Goal: Task Accomplishment & Management: Use online tool/utility

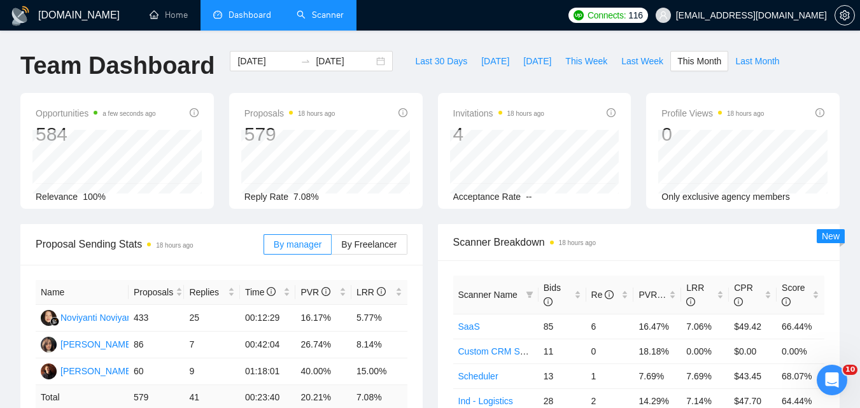
click at [322, 19] on link "Scanner" at bounding box center [320, 15] width 47 height 11
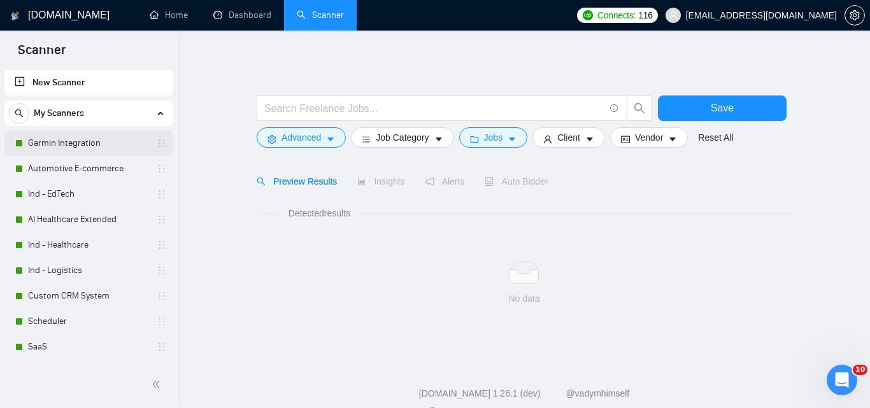
click at [41, 139] on link "Garmin Integration" at bounding box center [88, 143] width 121 height 25
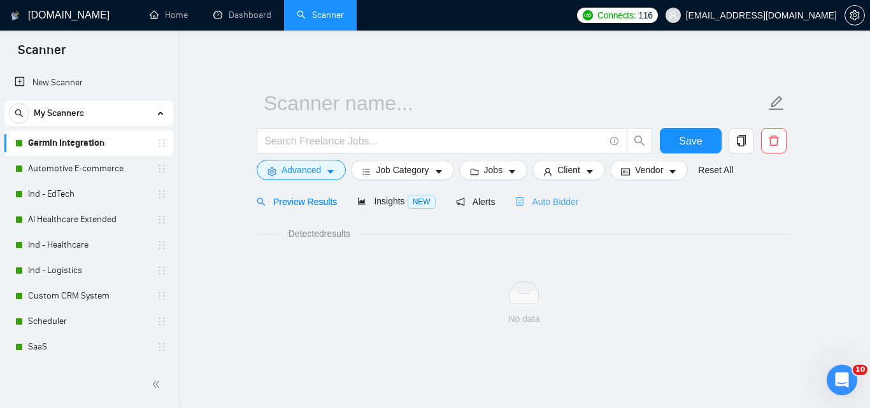
click at [522, 215] on div "Auto Bidder" at bounding box center [546, 202] width 63 height 30
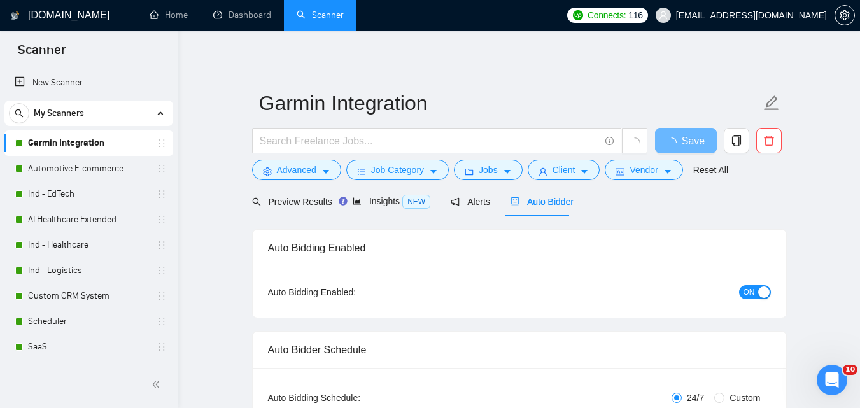
click at [749, 292] on span "ON" at bounding box center [749, 292] width 11 height 14
click at [690, 146] on span "Save" at bounding box center [693, 141] width 23 height 16
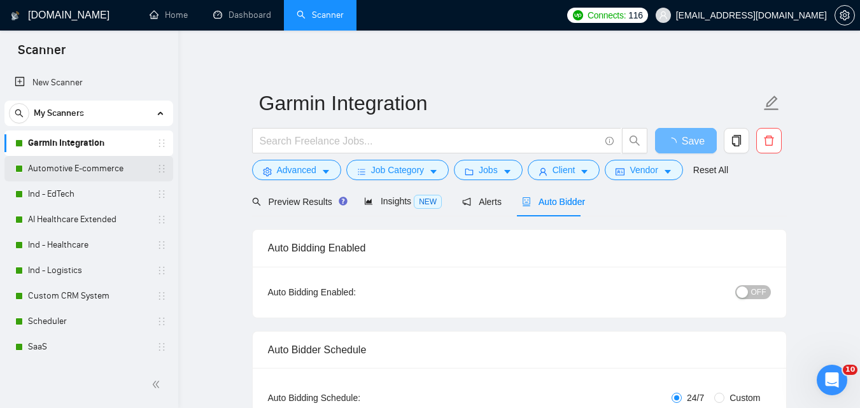
click at [94, 164] on link "Automotive E-commerce" at bounding box center [88, 168] width 121 height 25
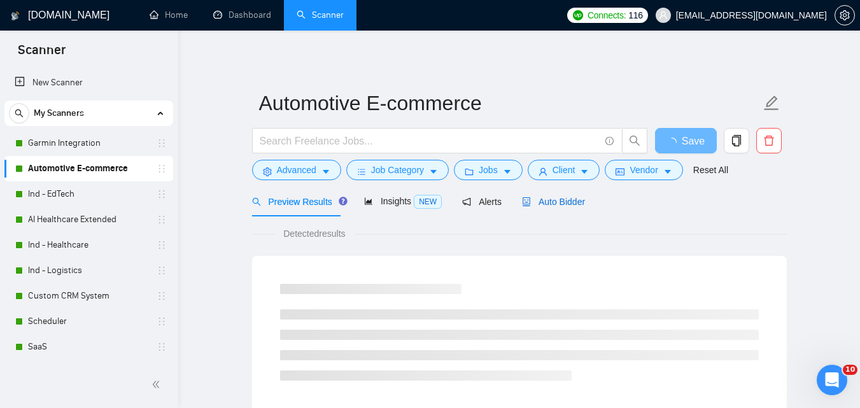
click at [542, 202] on span "Auto Bidder" at bounding box center [553, 202] width 63 height 10
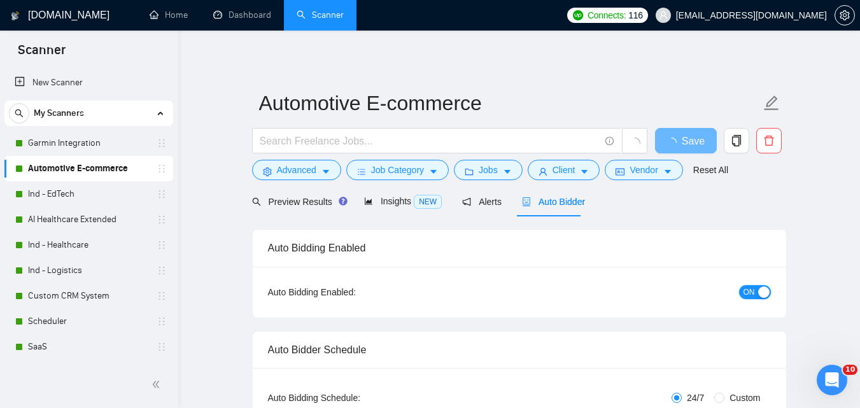
click at [760, 294] on div "button" at bounding box center [763, 292] width 11 height 11
click at [687, 133] on span "Save" at bounding box center [685, 141] width 23 height 16
click at [48, 190] on link "Ind - EdTech" at bounding box center [88, 193] width 121 height 25
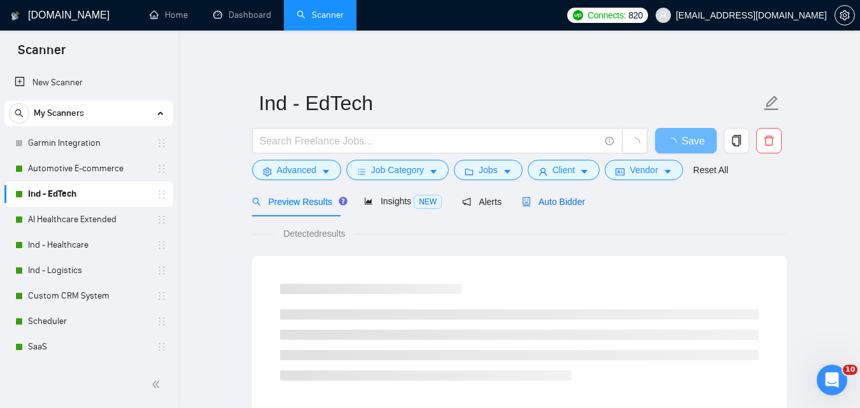
click at [558, 203] on span "Auto Bidder" at bounding box center [553, 202] width 63 height 10
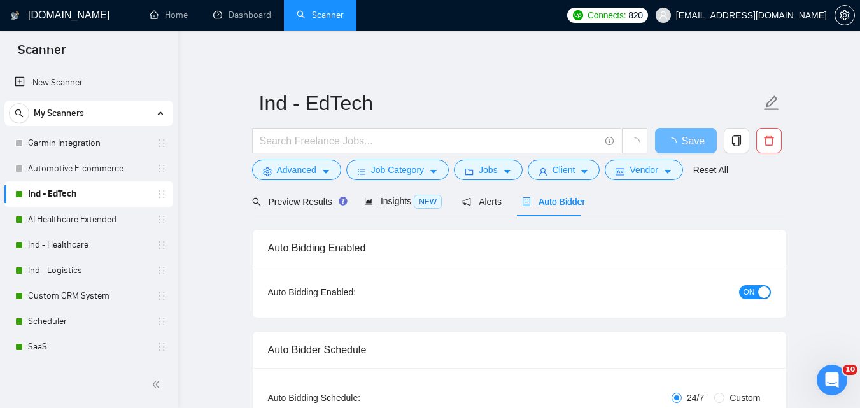
checkbox input "true"
click at [757, 292] on button "ON" at bounding box center [755, 292] width 32 height 14
click at [688, 136] on span "Save" at bounding box center [685, 141] width 23 height 16
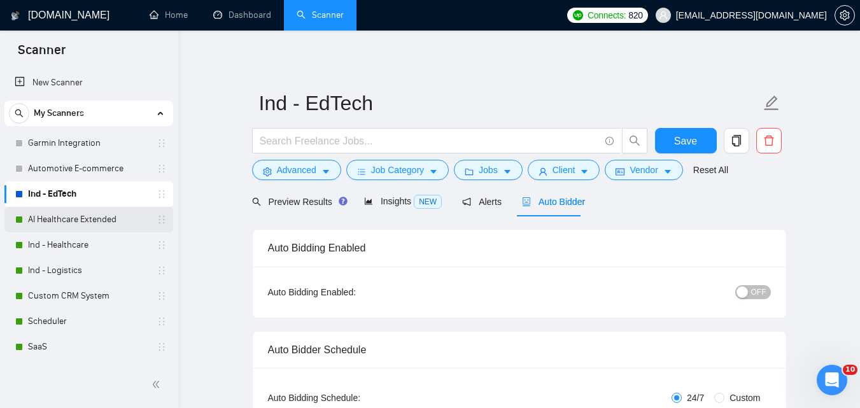
click at [72, 216] on link "AI Healthcare Extended" at bounding box center [88, 219] width 121 height 25
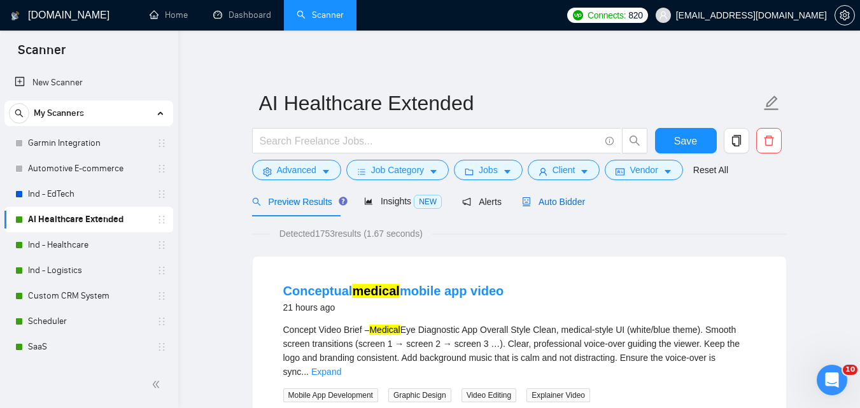
click at [565, 208] on div "Auto Bidder" at bounding box center [553, 202] width 63 height 14
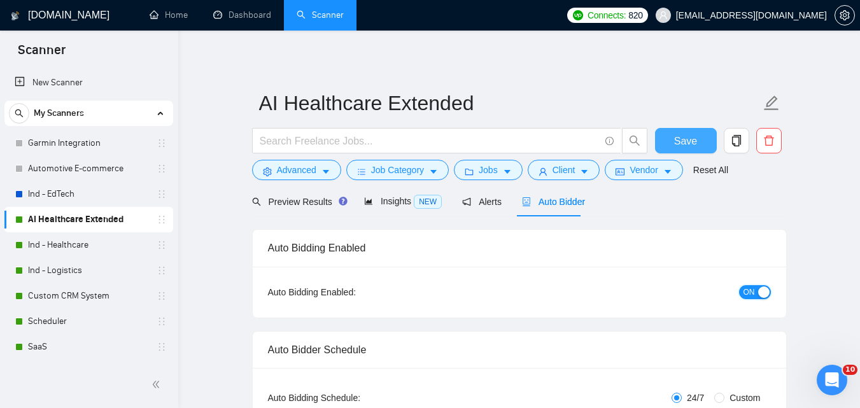
click at [756, 294] on button "ON" at bounding box center [755, 292] width 32 height 14
click at [708, 129] on button "Save" at bounding box center [686, 140] width 62 height 25
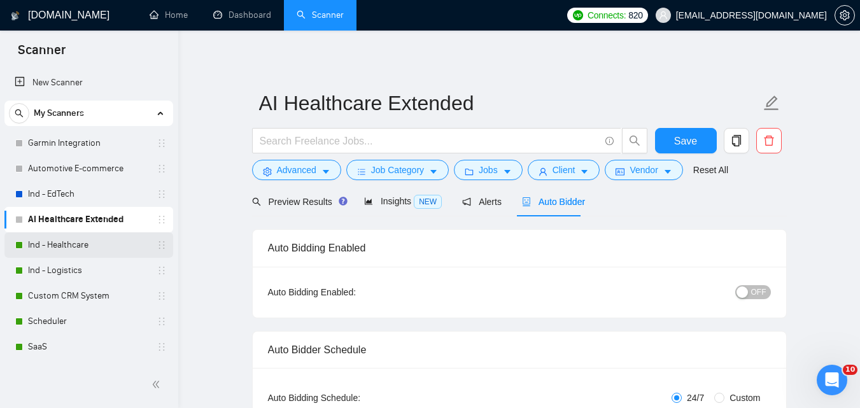
click at [42, 245] on link "Ind - Healthcare" at bounding box center [88, 244] width 121 height 25
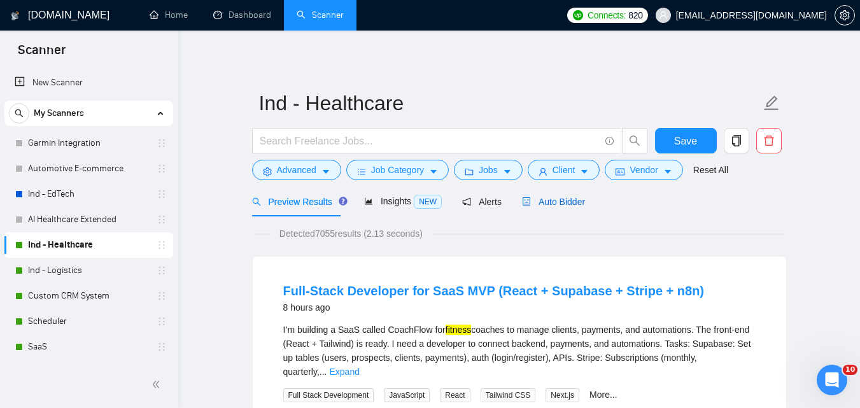
click at [541, 199] on span "Auto Bidder" at bounding box center [553, 202] width 63 height 10
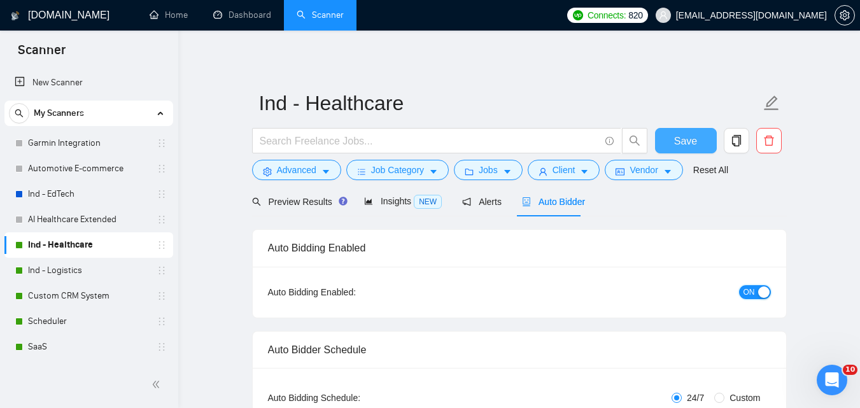
click at [754, 294] on span "ON" at bounding box center [749, 292] width 11 height 14
checkbox input "true"
click at [695, 140] on span "Save" at bounding box center [685, 141] width 23 height 16
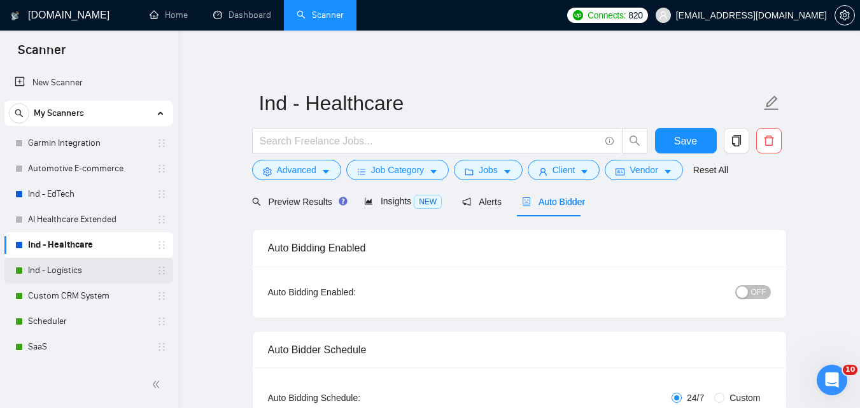
click at [51, 271] on link "Ind - Logistics" at bounding box center [88, 270] width 121 height 25
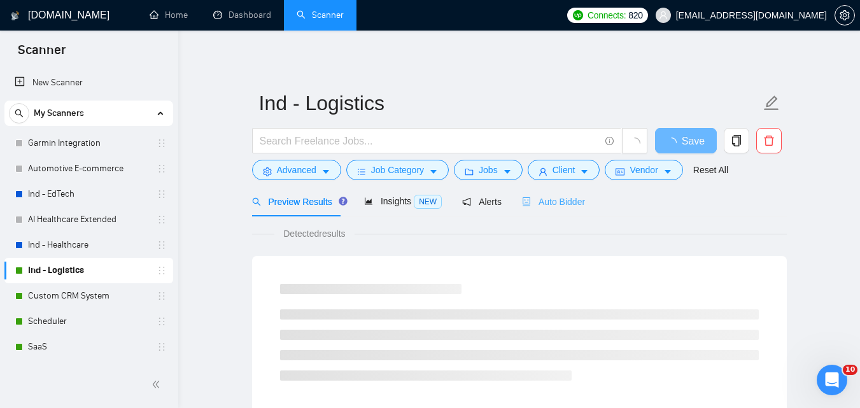
click at [542, 209] on div "Auto Bidder" at bounding box center [553, 202] width 63 height 30
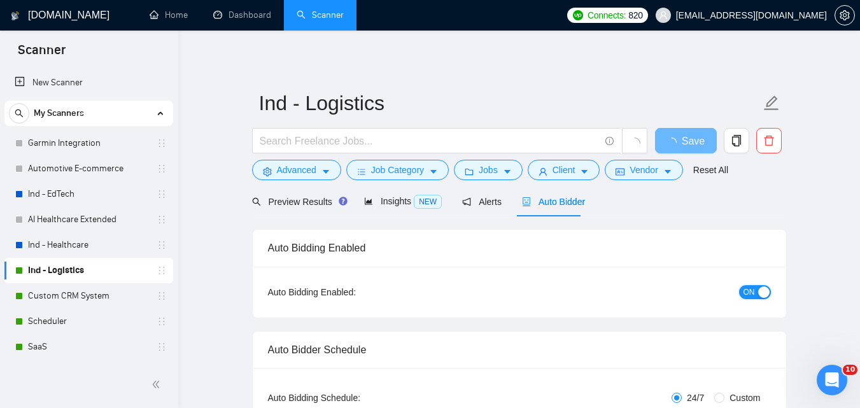
click at [753, 287] on span "ON" at bounding box center [749, 292] width 11 height 14
click at [680, 142] on span "Save" at bounding box center [685, 141] width 23 height 16
checkbox input "true"
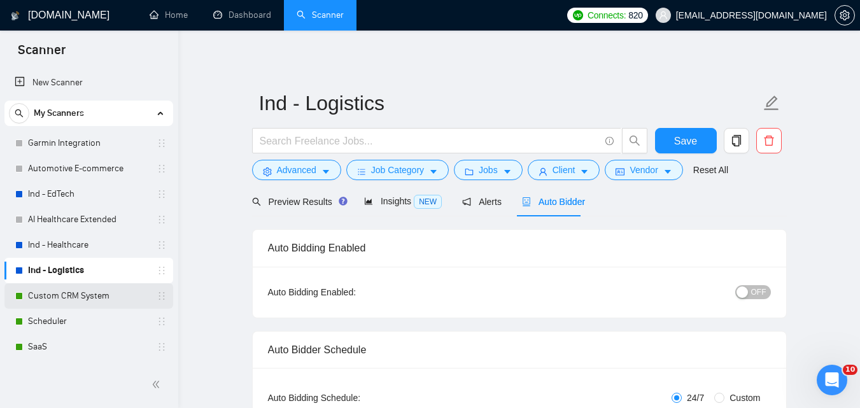
click at [78, 298] on link "Custom CRM System" at bounding box center [88, 295] width 121 height 25
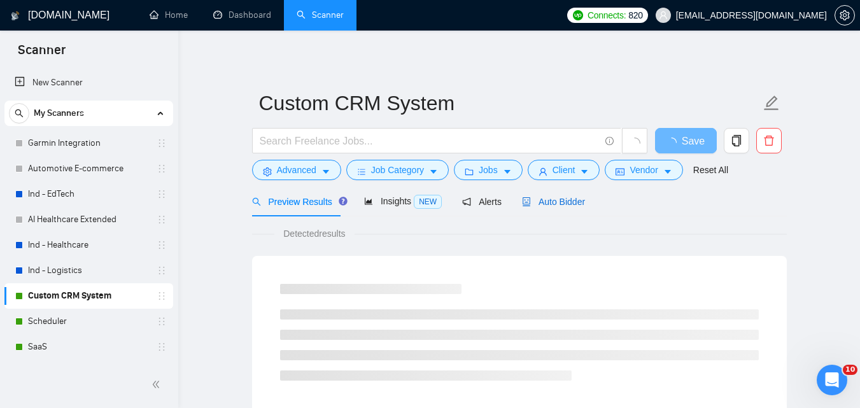
click at [565, 208] on div "Auto Bidder" at bounding box center [553, 202] width 63 height 14
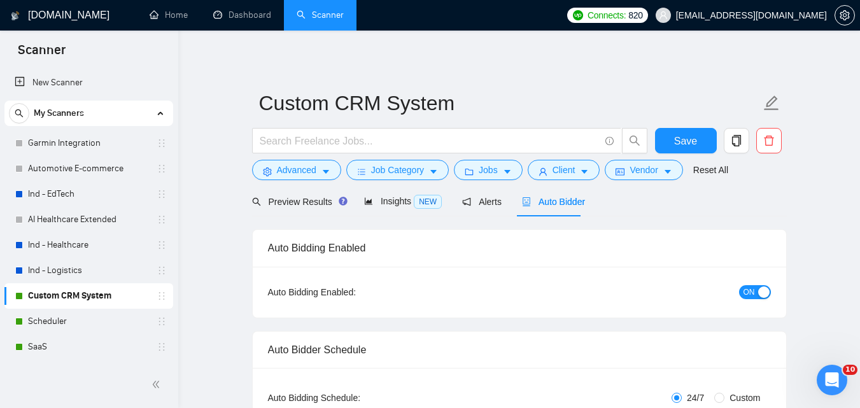
checkbox input "true"
click at [748, 294] on span "ON" at bounding box center [749, 292] width 11 height 14
click at [690, 134] on span "Save" at bounding box center [685, 141] width 23 height 16
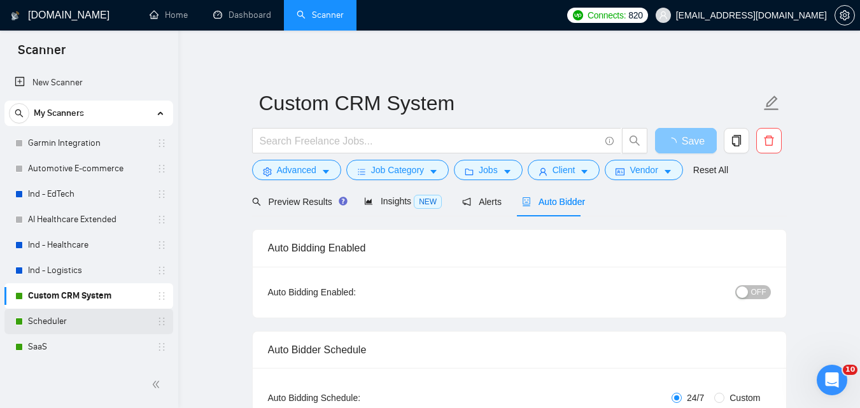
scroll to position [64, 0]
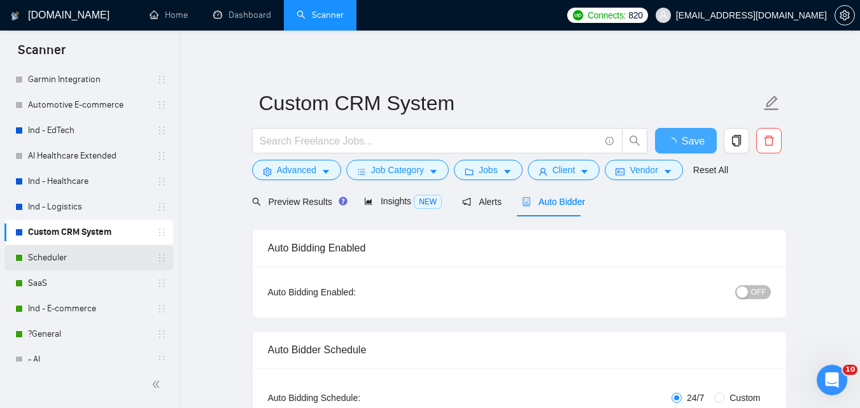
checkbox input "true"
click at [87, 253] on link "Scheduler" at bounding box center [88, 257] width 121 height 25
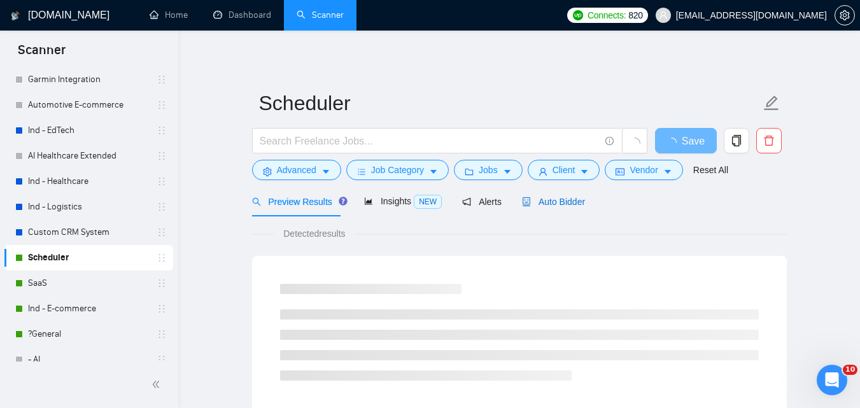
click at [540, 199] on span "Auto Bidder" at bounding box center [553, 202] width 63 height 10
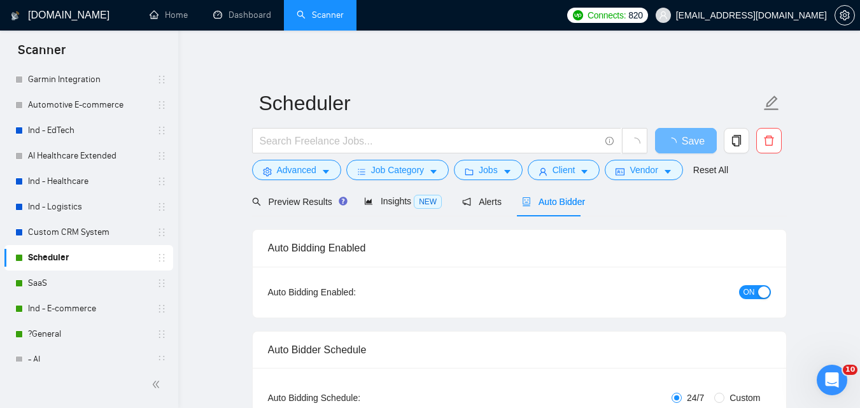
click at [751, 295] on span "ON" at bounding box center [749, 292] width 11 height 14
click at [706, 137] on button "Save" at bounding box center [686, 140] width 62 height 25
click at [70, 280] on link "SaaS" at bounding box center [88, 283] width 121 height 25
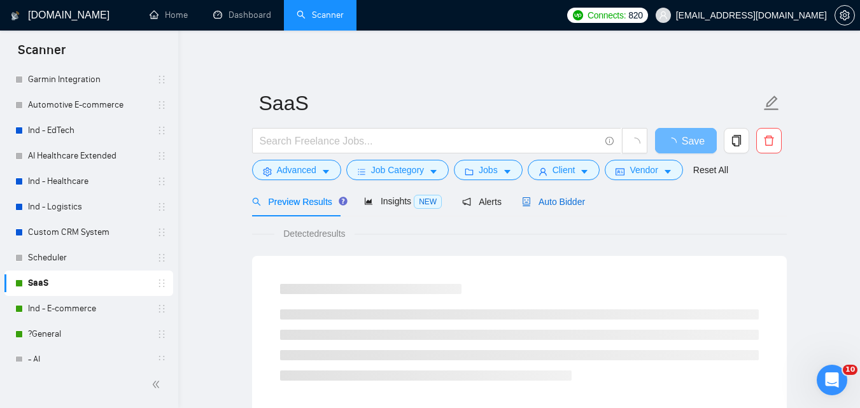
click at [539, 199] on span "Auto Bidder" at bounding box center [553, 202] width 63 height 10
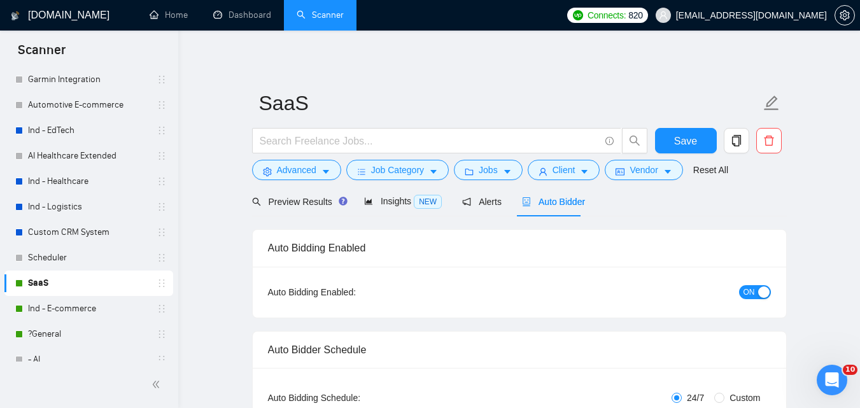
click at [744, 295] on span "ON" at bounding box center [749, 292] width 11 height 14
click at [693, 147] on span "Save" at bounding box center [685, 141] width 23 height 16
click at [59, 315] on link "Ind - E-commerce" at bounding box center [88, 308] width 121 height 25
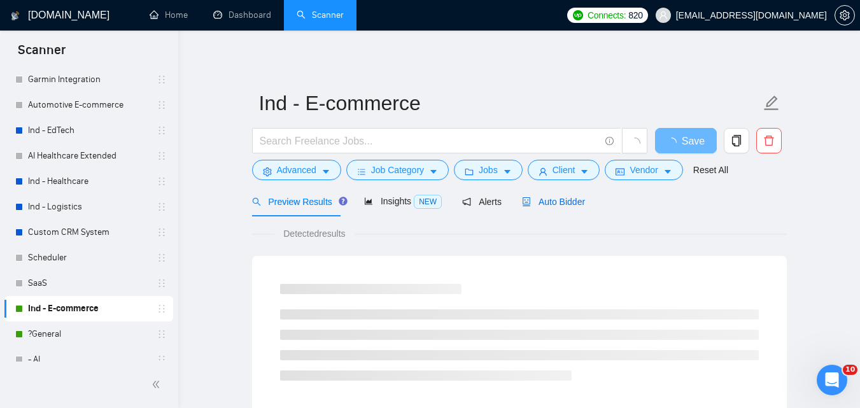
click at [548, 197] on span "Auto Bidder" at bounding box center [553, 202] width 63 height 10
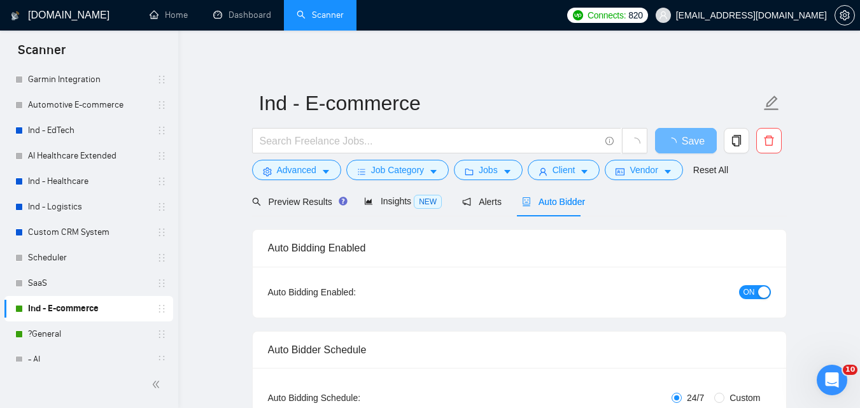
checkbox input "true"
click at [756, 294] on button "ON" at bounding box center [755, 292] width 32 height 14
click at [695, 134] on span "Save" at bounding box center [685, 141] width 23 height 16
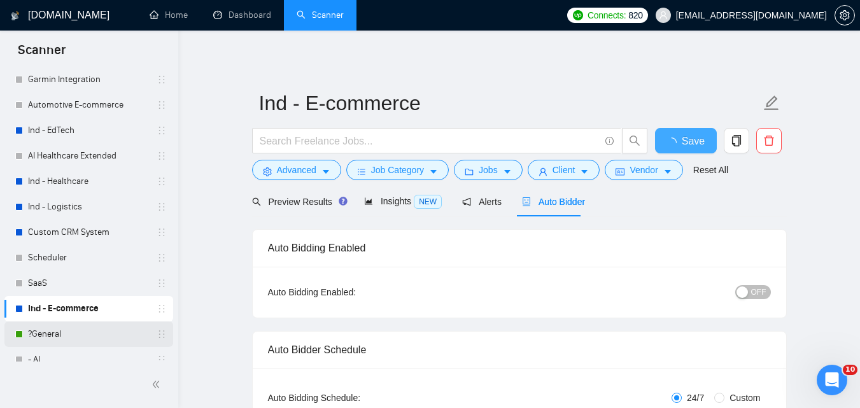
checkbox input "true"
click at [53, 331] on link "?General" at bounding box center [88, 334] width 121 height 25
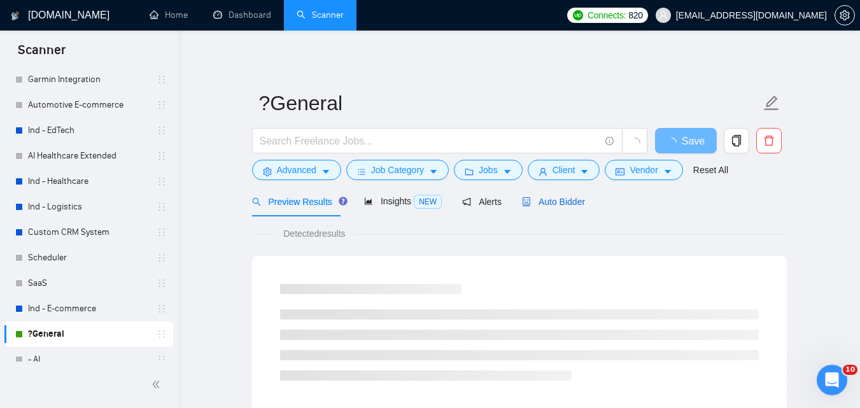
click at [546, 197] on span "Auto Bidder" at bounding box center [553, 202] width 63 height 10
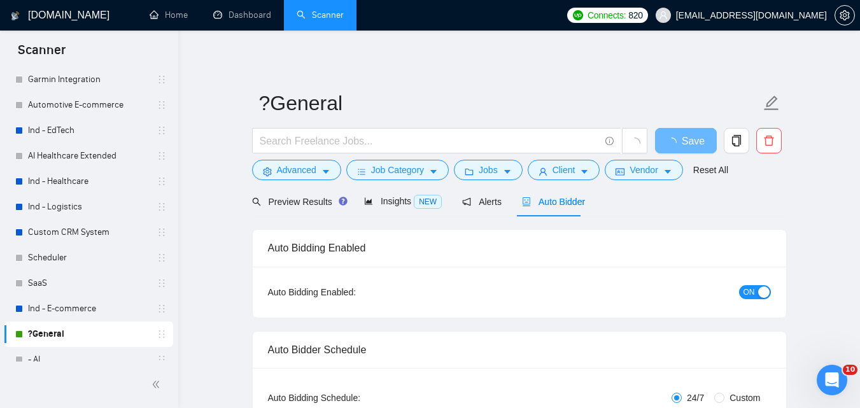
checkbox input "true"
click at [740, 292] on button "ON" at bounding box center [755, 292] width 32 height 14
click at [690, 143] on span "Save" at bounding box center [693, 141] width 23 height 16
checkbox input "true"
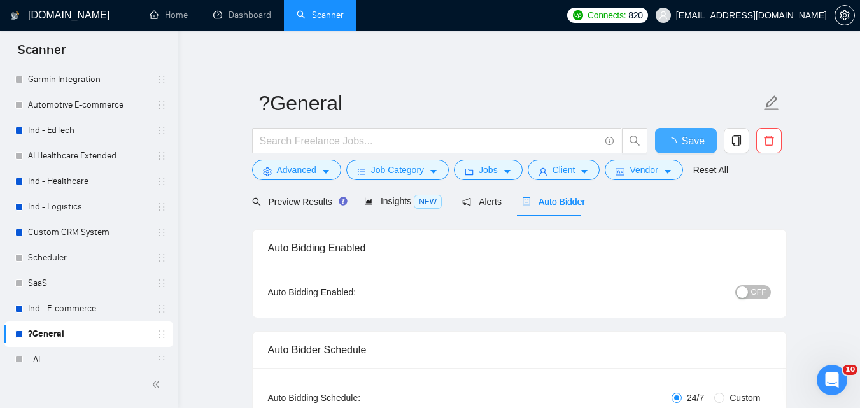
checkbox input "true"
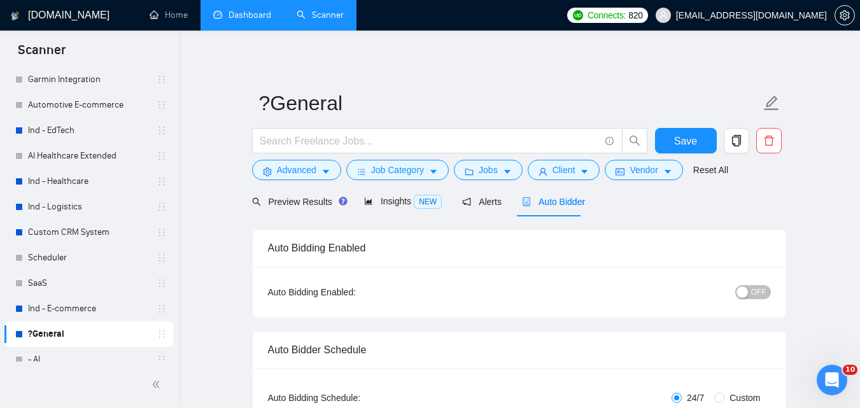
click at [241, 11] on link "Dashboard" at bounding box center [242, 15] width 58 height 11
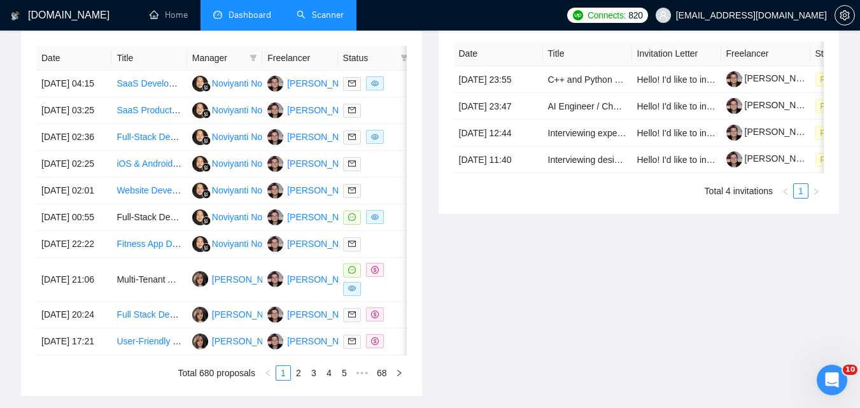
scroll to position [546, 0]
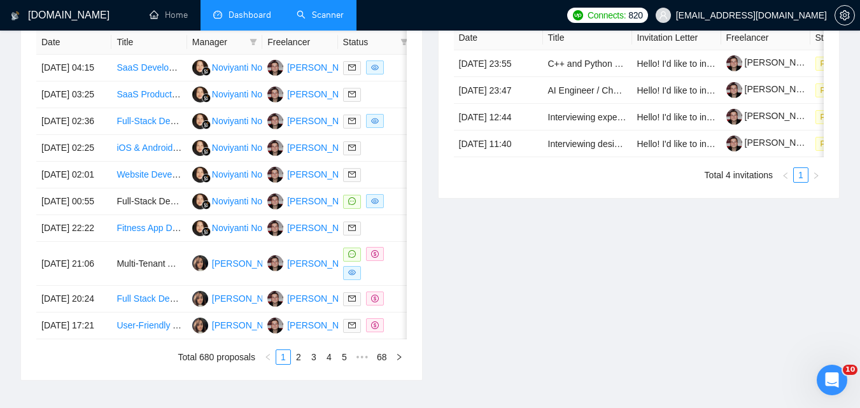
click at [330, 10] on link "Scanner" at bounding box center [320, 15] width 47 height 11
